Goal: Task Accomplishment & Management: Use online tool/utility

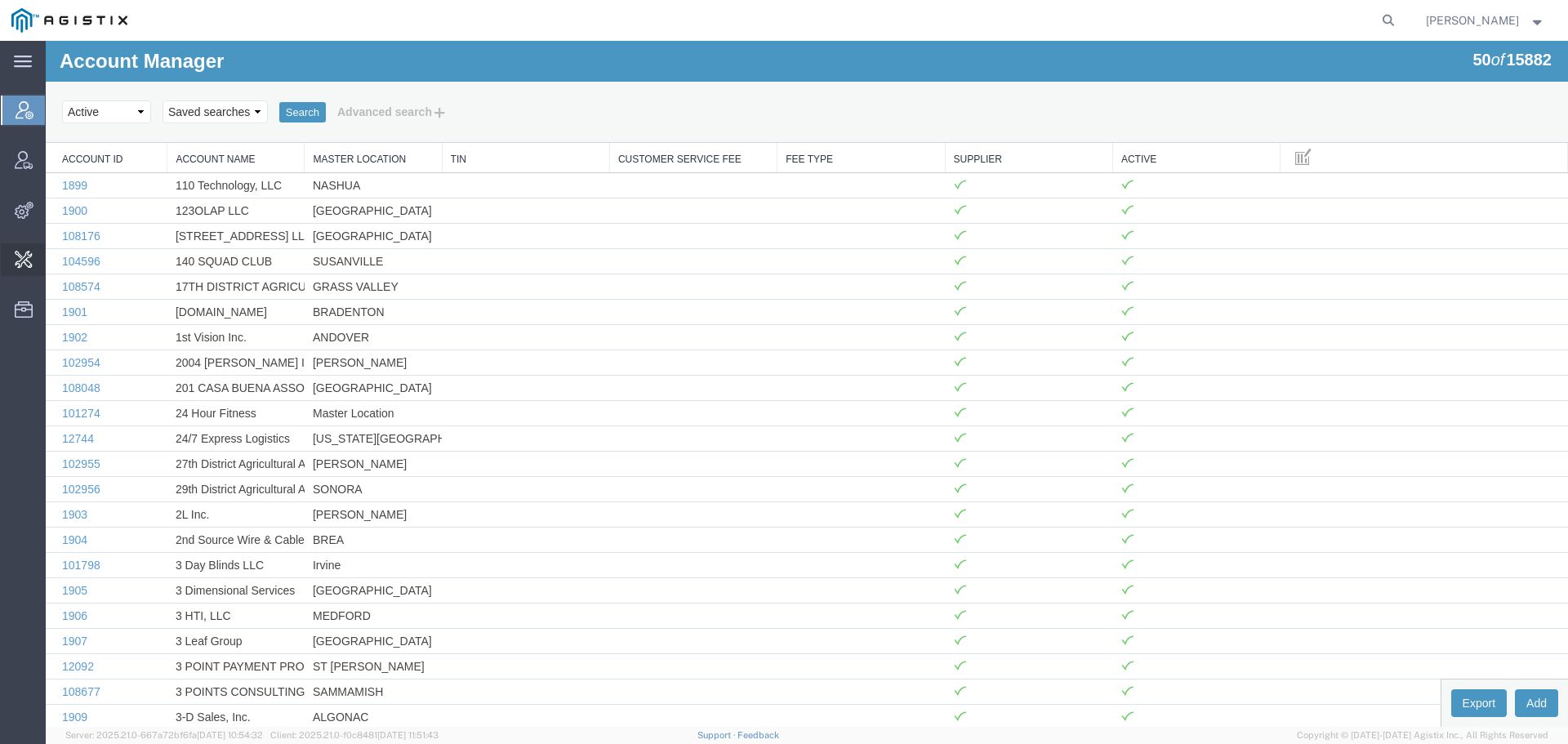
click at [0, 0] on span "Change Carrier" at bounding box center [0, 0] width 0 height 0
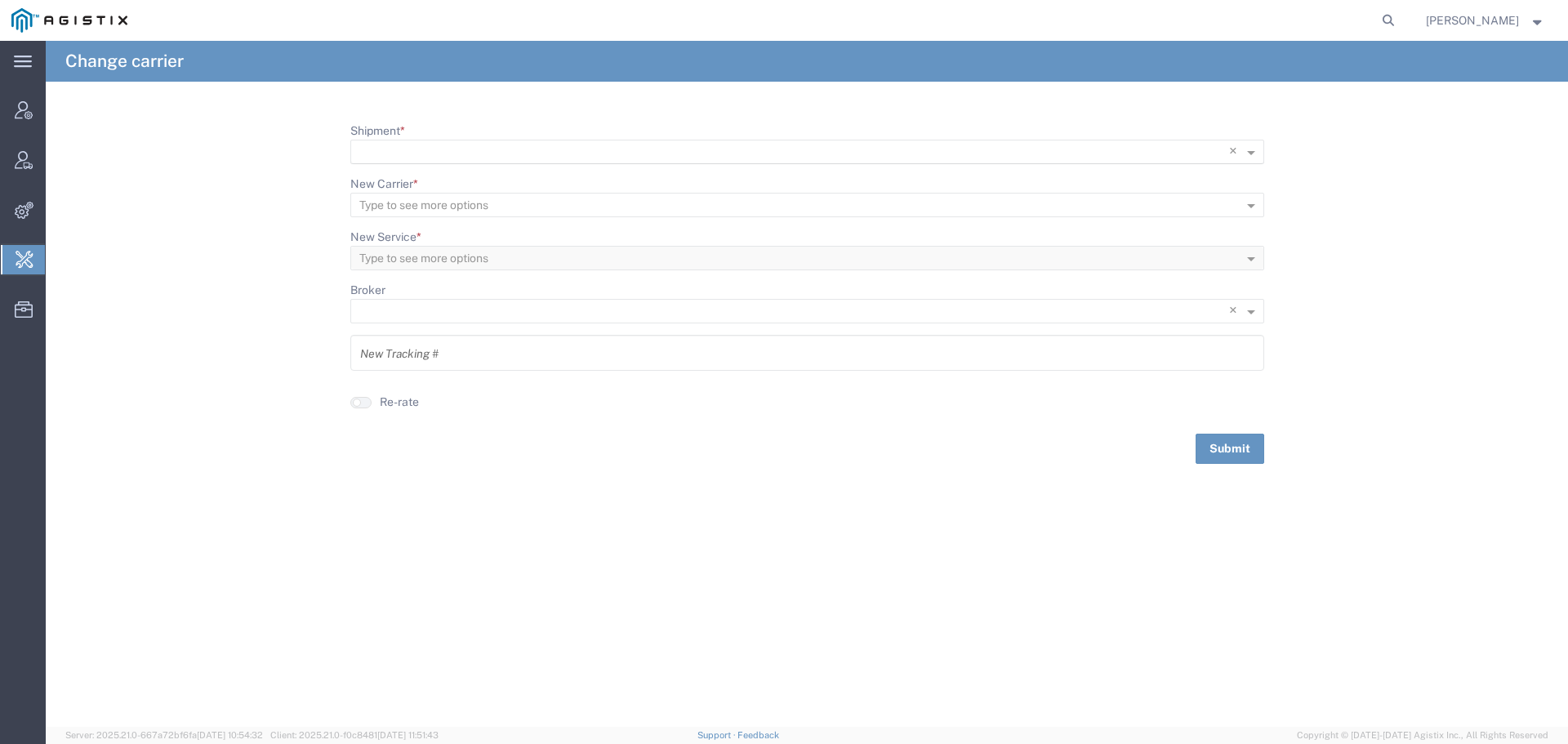
click at [492, 152] on input "Shipment *" at bounding box center [773, 153] width 829 height 23
paste input "56729148"
type input "56729148"
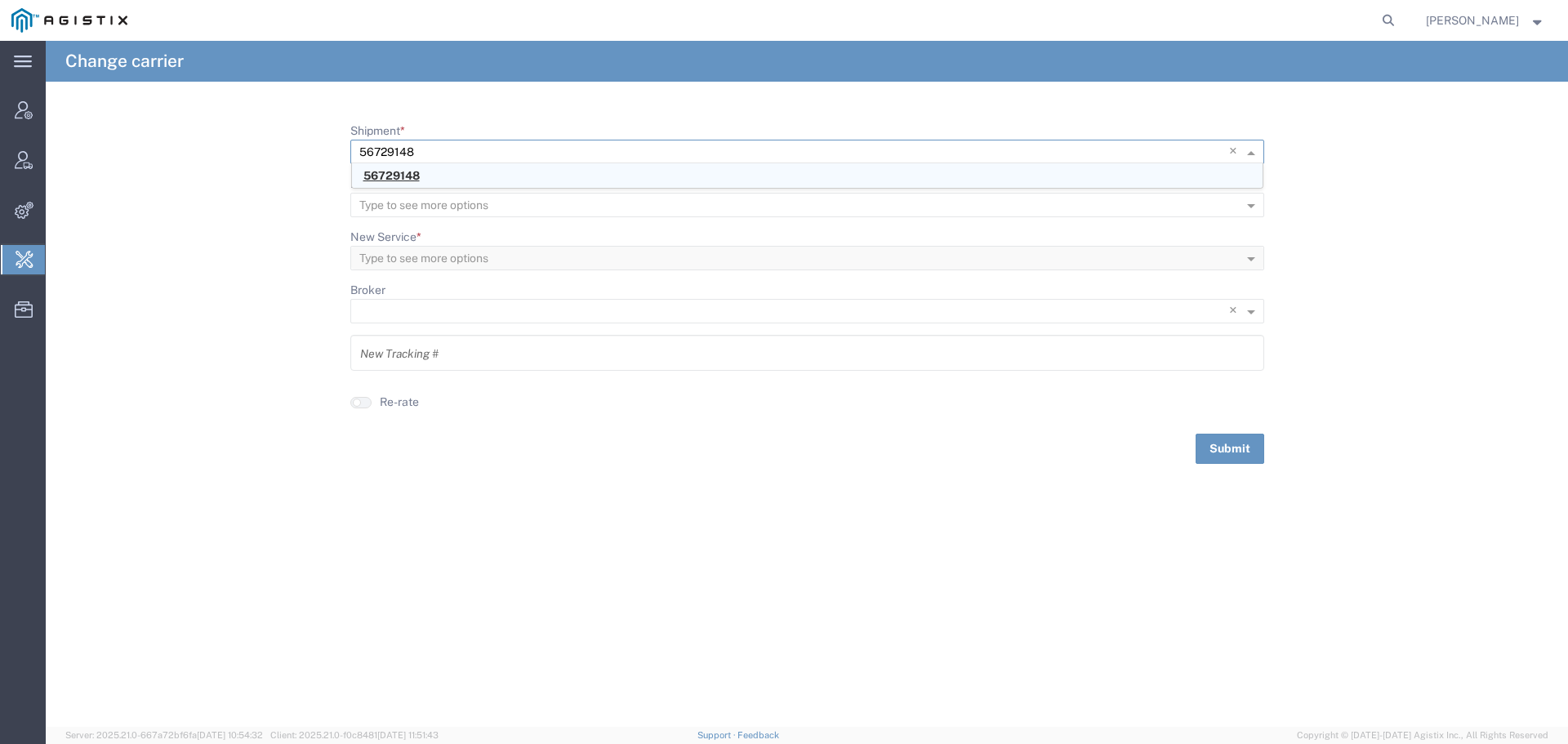
click at [397, 179] on span "56729148" at bounding box center [392, 175] width 56 height 13
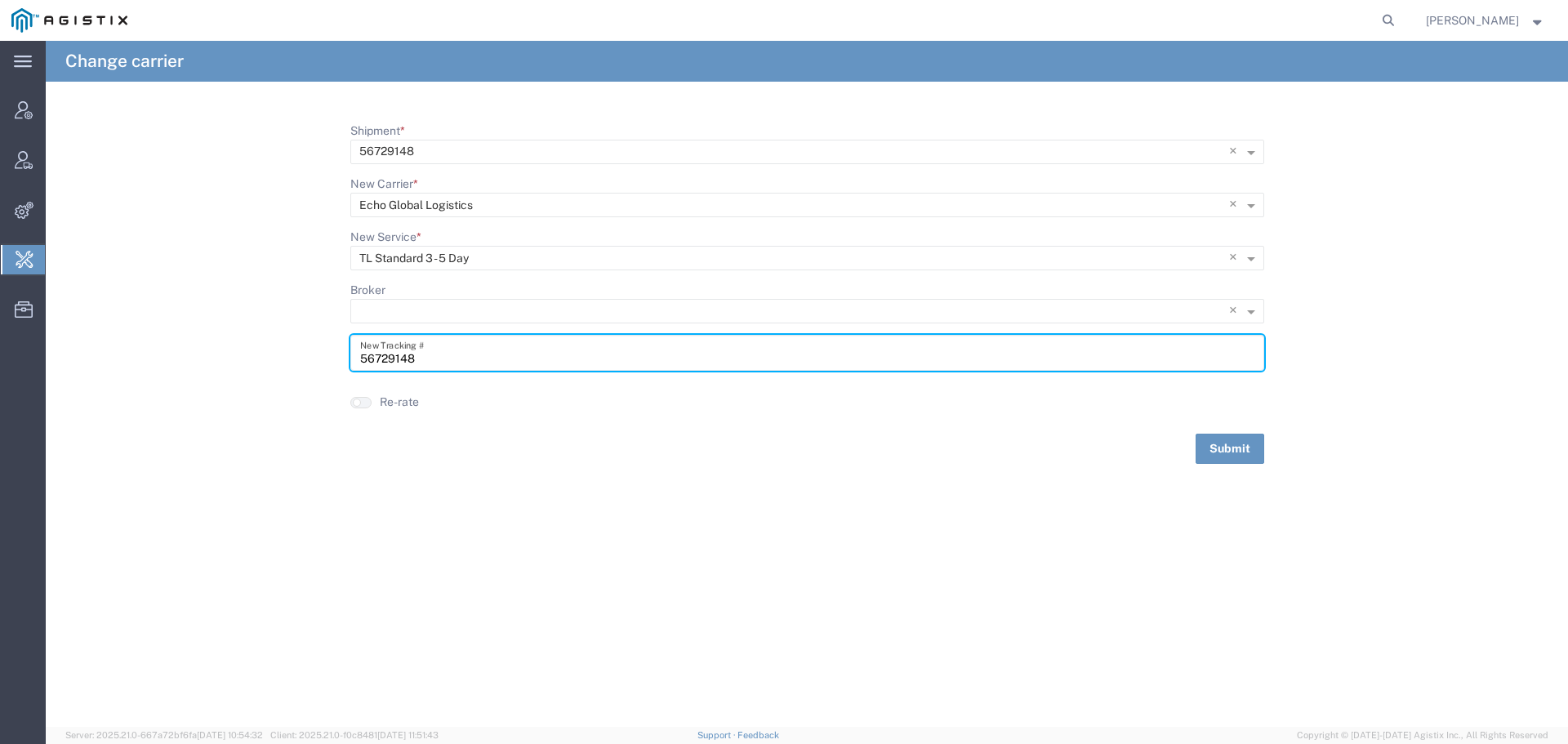
drag, startPoint x: 446, startPoint y: 364, endPoint x: 332, endPoint y: 363, distance: 114.0
click at [332, 363] on form "Shipment * × 56729148 × New Carrier * Type to see more options × Echo Global Lo…" at bounding box center [806, 293] width 1522 height 342
paste input "64645907"
type input "64645907"
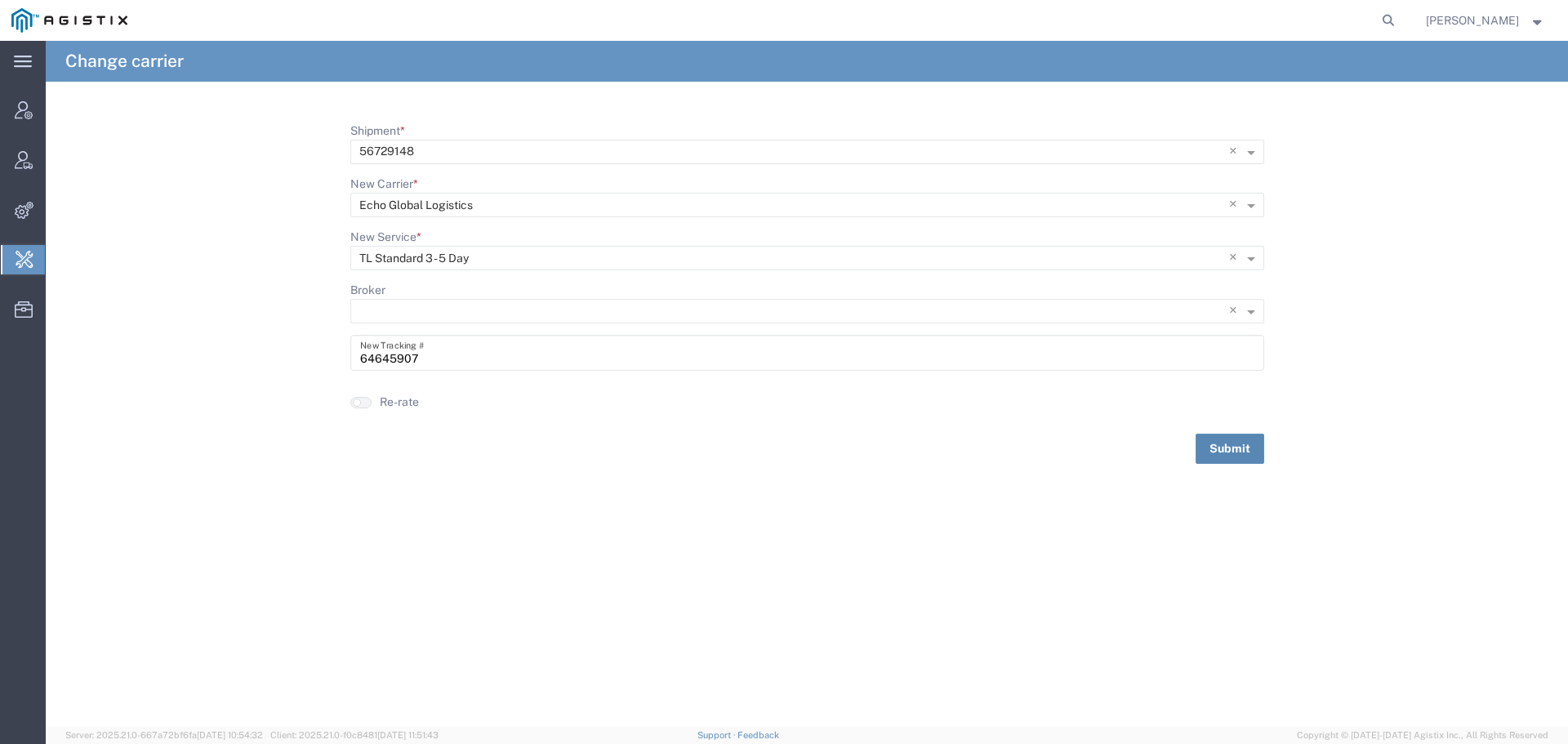
click at [1243, 448] on button "Submit" at bounding box center [1230, 449] width 69 height 30
click at [505, 144] on input "Shipment *" at bounding box center [780, 152] width 843 height 23
paste input "57078758"
type input "57078758"
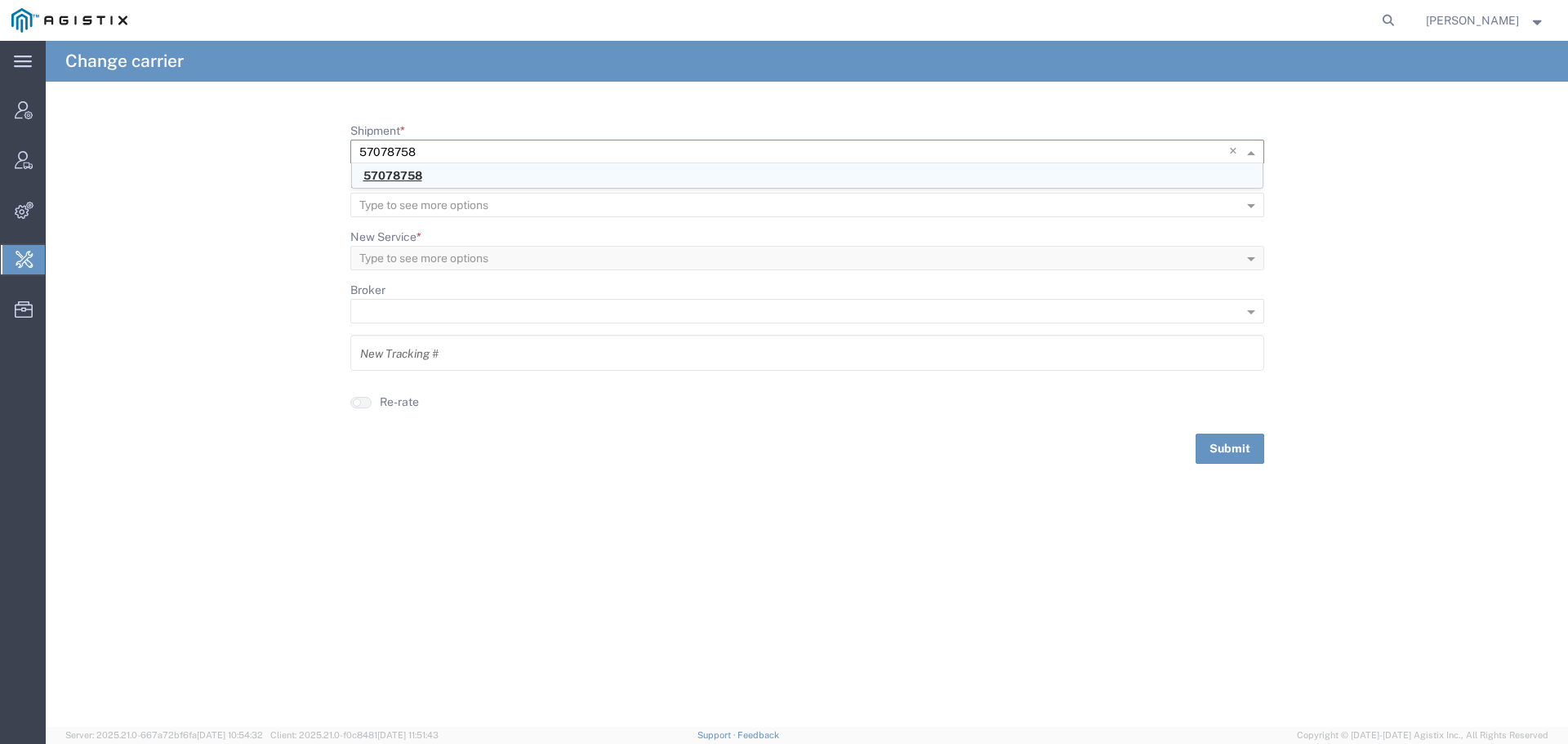
click at [455, 179] on div "57078758" at bounding box center [807, 175] width 911 height 24
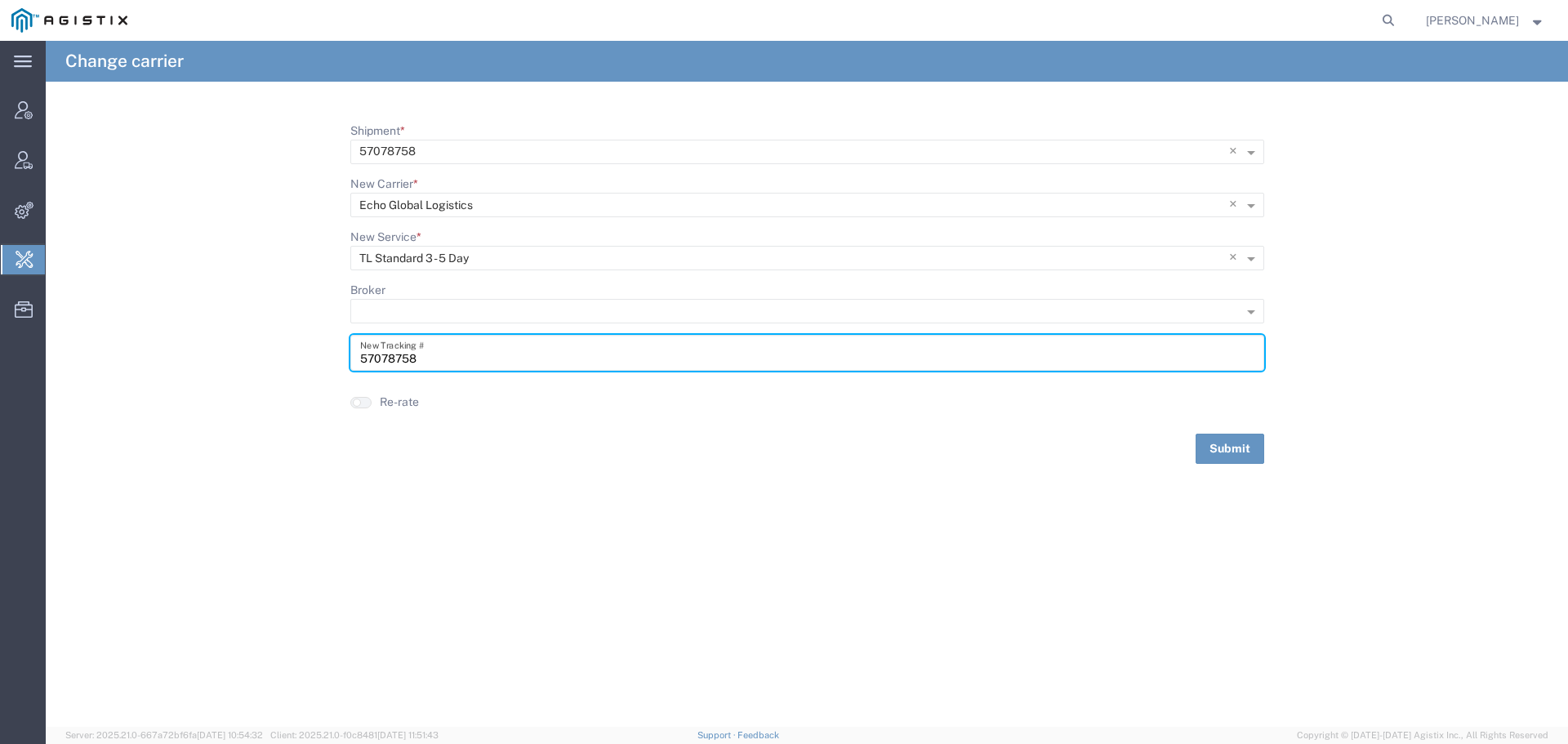
drag, startPoint x: 442, startPoint y: 363, endPoint x: 310, endPoint y: 368, distance: 132.1
click at [310, 368] on form "Shipment * × 57078758 × New Carrier * Type to see more options × Echo Global Lo…" at bounding box center [806, 293] width 1522 height 342
paste input "64622033"
type input "64622033"
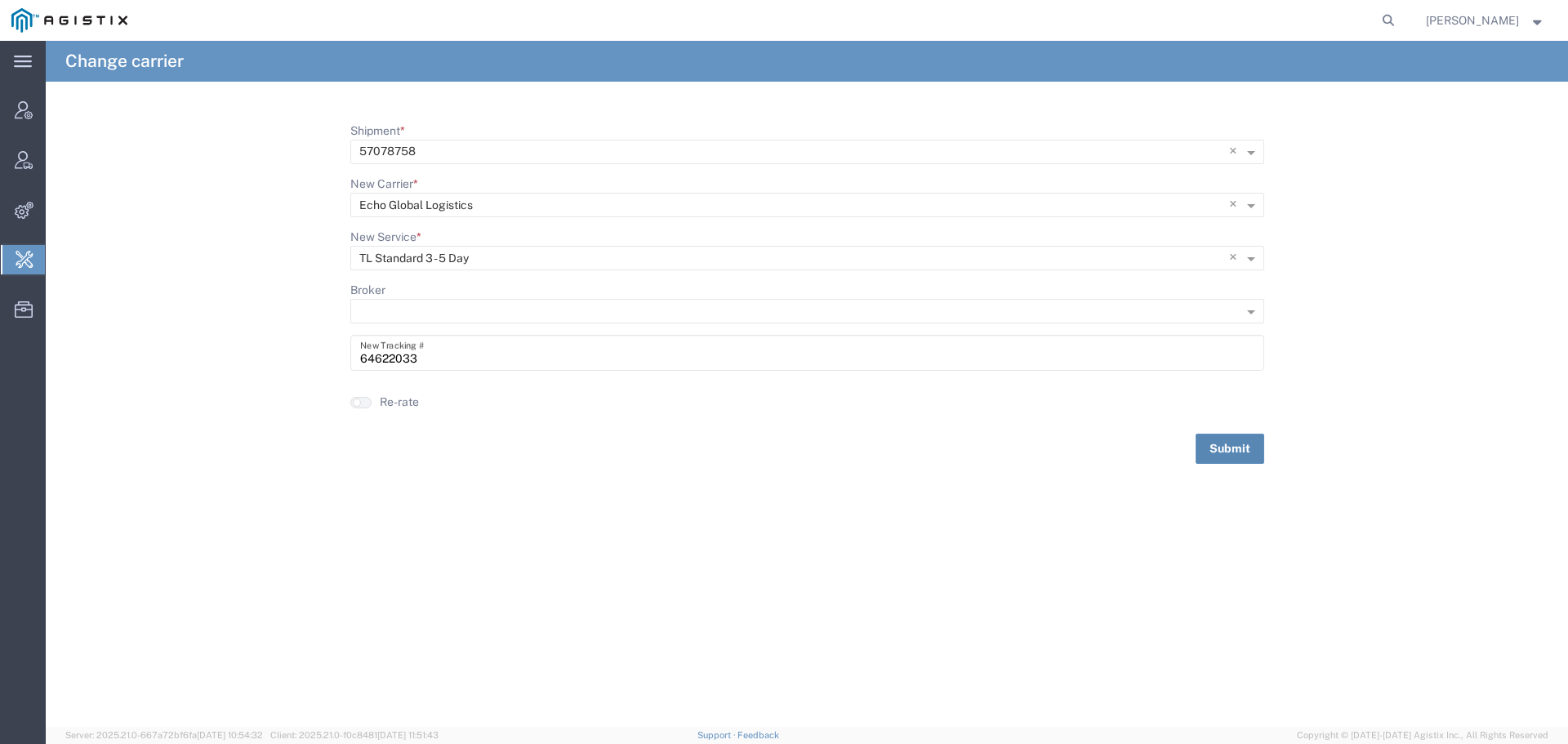
click at [1205, 460] on button "Submit" at bounding box center [1230, 449] width 69 height 30
click at [460, 141] on input "Shipment *" at bounding box center [780, 152] width 843 height 23
paste input "57093374"
type input "57093374"
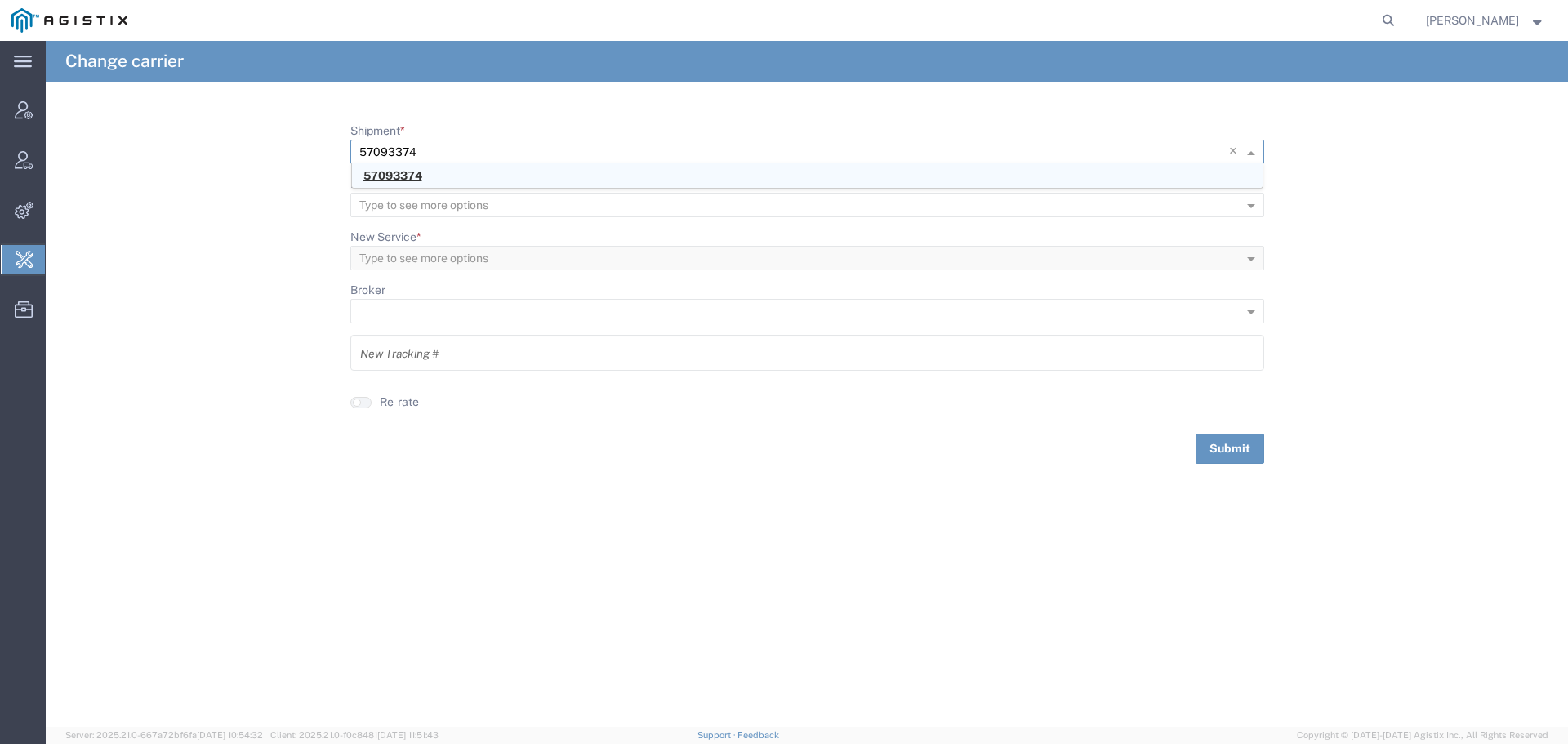
click at [443, 179] on div "57093374" at bounding box center [807, 175] width 911 height 24
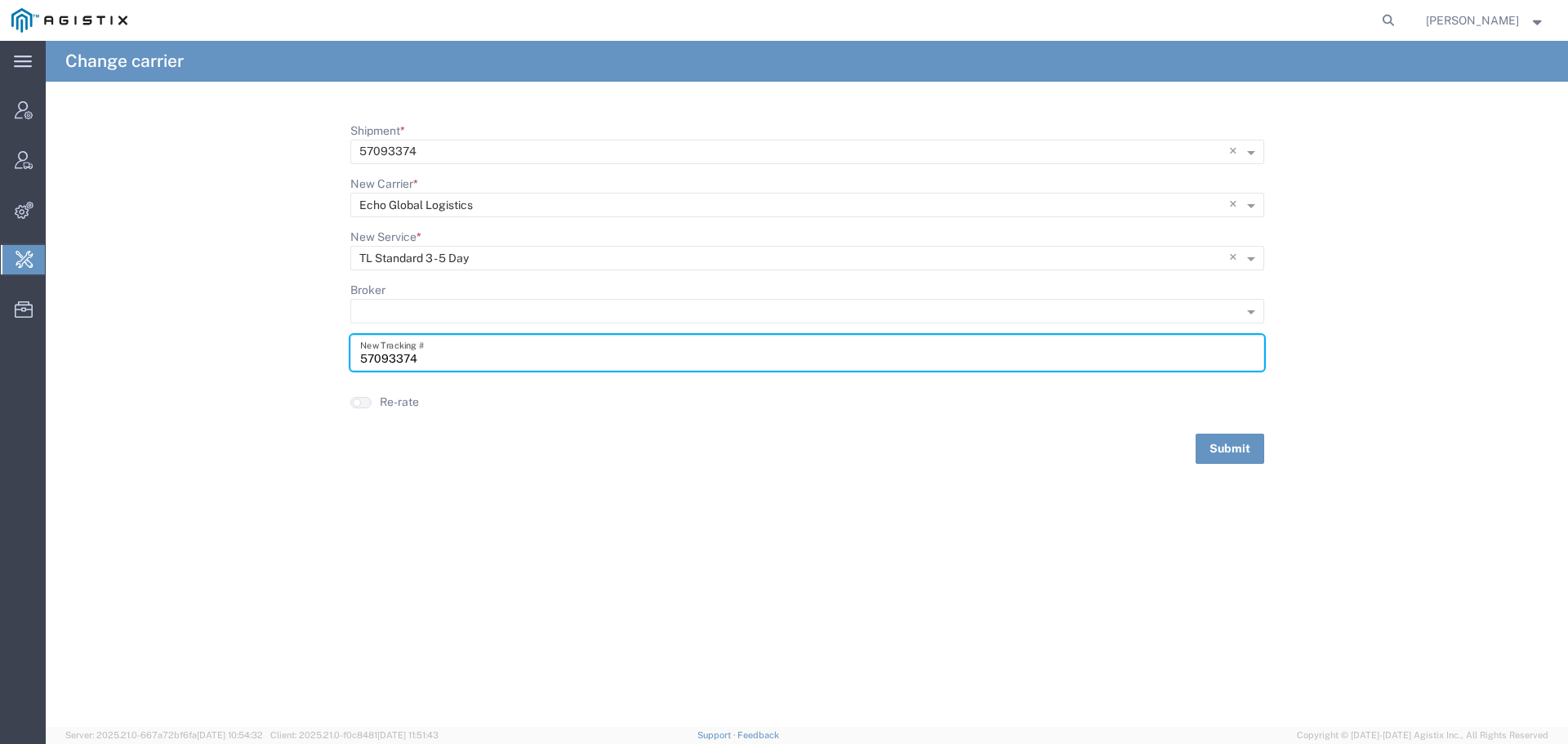
drag, startPoint x: 440, startPoint y: 365, endPoint x: 294, endPoint y: 365, distance: 146.0
click at [295, 365] on form "Shipment * × 57093374 × New Carrier * Type to see more options × Echo Global Lo…" at bounding box center [806, 293] width 1522 height 342
paste input "64645839"
type input "64645839"
click at [1199, 443] on button "Submit" at bounding box center [1230, 449] width 69 height 30
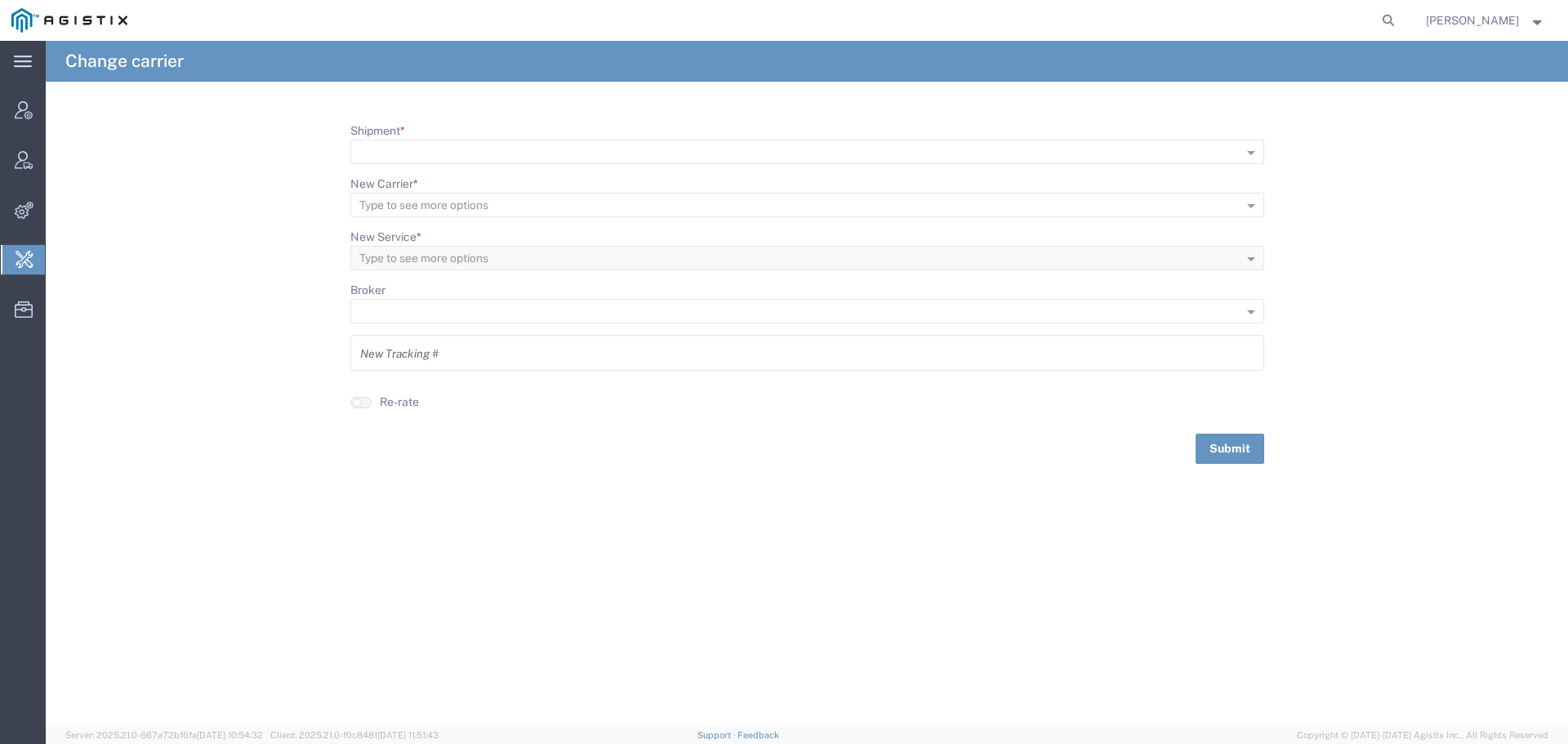
click at [1387, 22] on agx-global-search at bounding box center [1141, 21] width 523 height 41
click at [1400, 21] on icon at bounding box center [1388, 21] width 23 height 23
click at [1286, 28] on input "search" at bounding box center [1128, 21] width 496 height 39
paste input "56729148"
type input "56729148"
